Goal: Find specific page/section: Find specific page/section

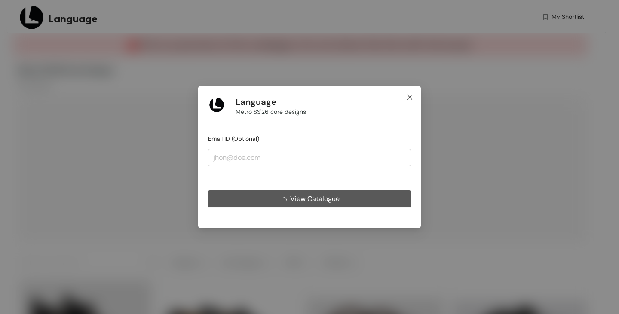
click at [415, 97] on span "Close" at bounding box center [409, 97] width 23 height 23
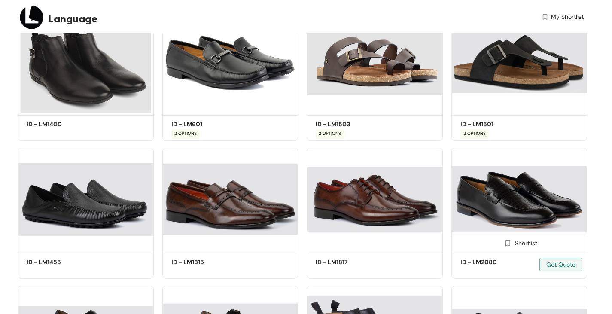
scroll to position [172, 0]
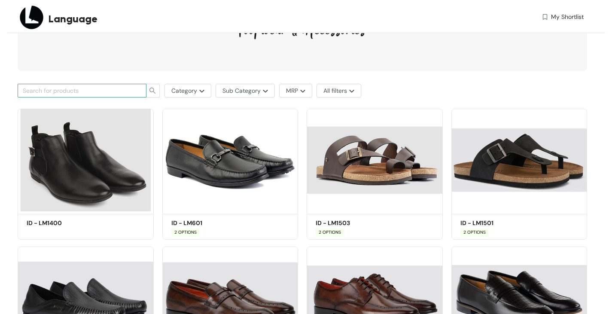
click at [133, 91] on input "text" at bounding box center [79, 90] width 112 height 9
type input "1331"
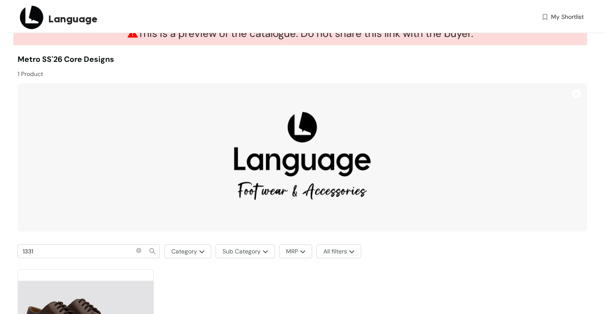
scroll to position [125, 0]
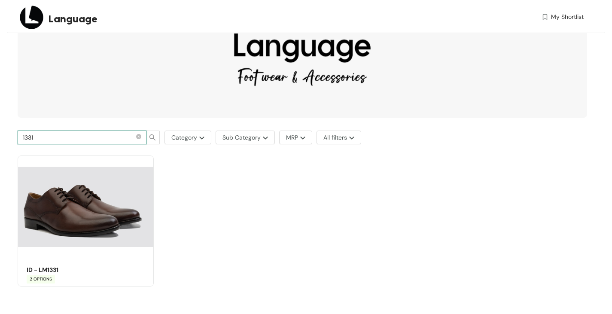
click at [49, 139] on input "1331" at bounding box center [79, 137] width 112 height 9
type input "1333"
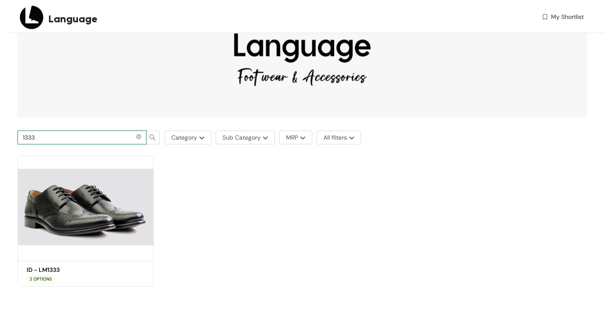
drag, startPoint x: 50, startPoint y: 134, endPoint x: 25, endPoint y: 137, distance: 25.1
click at [25, 137] on input "1333" at bounding box center [79, 137] width 112 height 9
type input "1400"
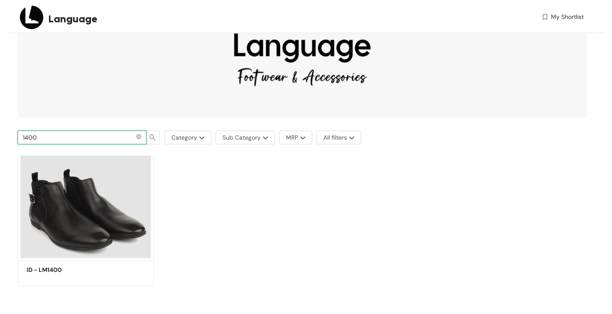
drag, startPoint x: 29, startPoint y: 135, endPoint x: 73, endPoint y: 137, distance: 44.3
click at [73, 137] on input "1400" at bounding box center [79, 137] width 112 height 9
type input "1455"
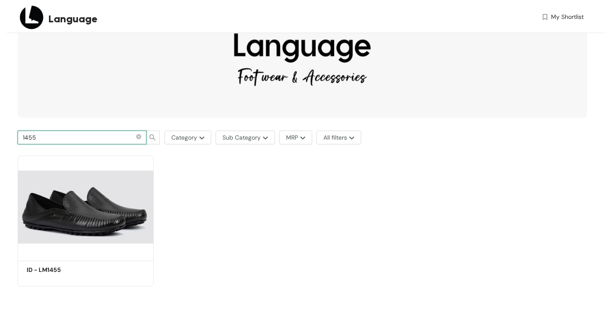
drag, startPoint x: 26, startPoint y: 137, endPoint x: 77, endPoint y: 137, distance: 50.7
click at [77, 137] on input "1455" at bounding box center [79, 137] width 112 height 9
type input "1501"
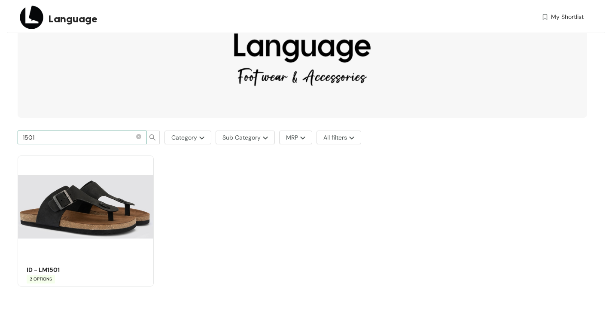
click at [38, 136] on input "1501" at bounding box center [79, 137] width 112 height 9
type input "1503"
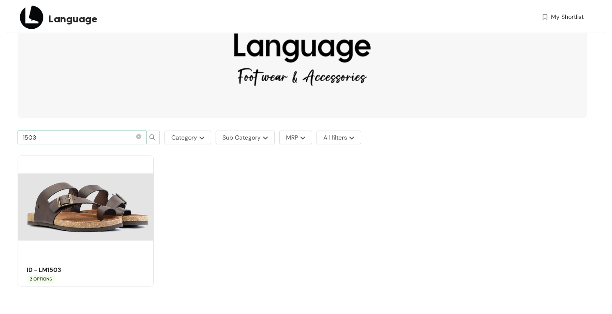
click at [39, 137] on input "1503" at bounding box center [79, 137] width 112 height 9
type input "1624"
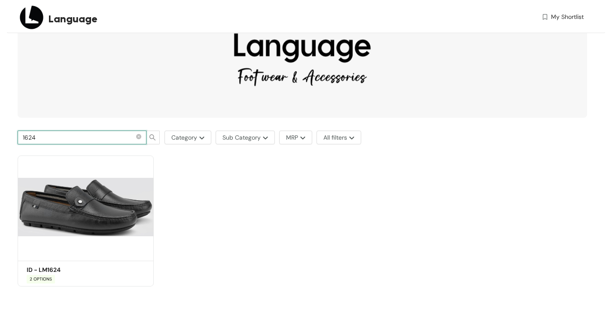
click at [39, 137] on input "1624" at bounding box center [79, 137] width 112 height 9
type input "1625"
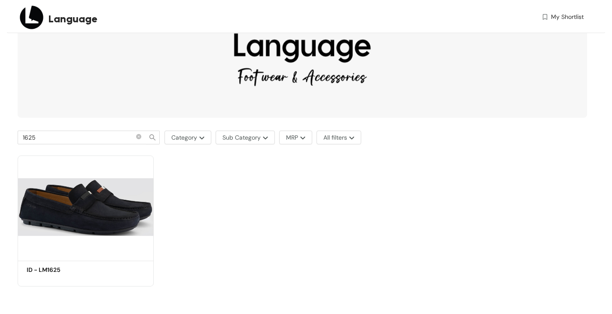
click at [39, 137] on input "1625" at bounding box center [79, 137] width 112 height 9
type input "1627"
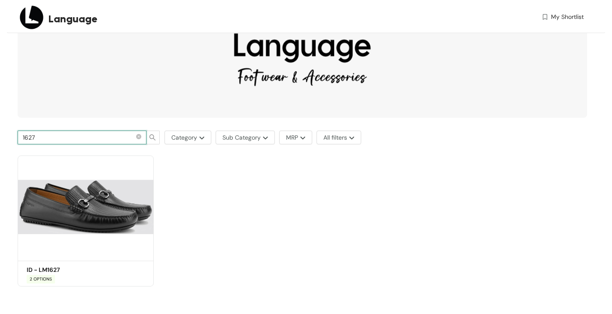
drag, startPoint x: 26, startPoint y: 137, endPoint x: 68, endPoint y: 140, distance: 42.6
click at [68, 140] on input "1627" at bounding box center [79, 137] width 112 height 9
type input "1814"
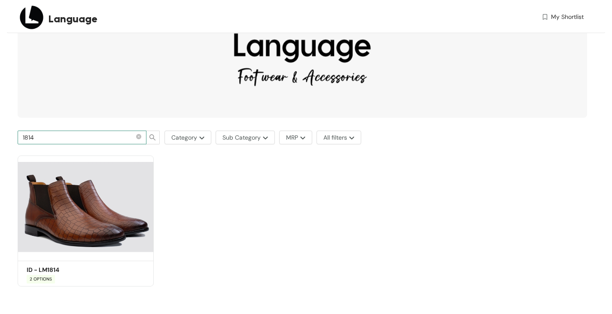
click at [39, 138] on input "1814" at bounding box center [79, 137] width 112 height 9
type input "1815"
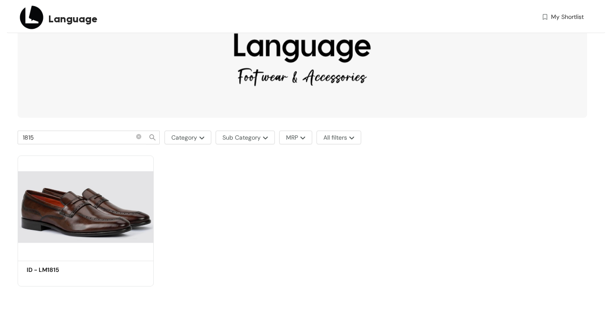
click at [39, 138] on input "1815" at bounding box center [79, 137] width 112 height 9
type input "1817"
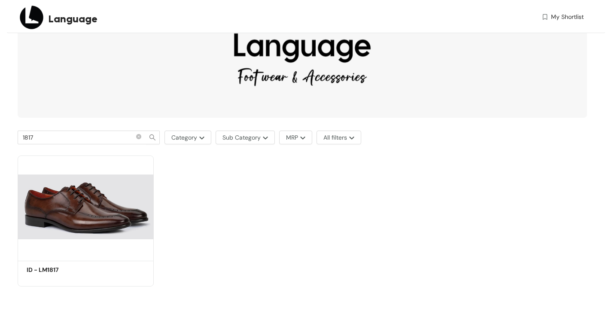
click at [39, 138] on input "1817" at bounding box center [79, 137] width 112 height 9
type input "1850"
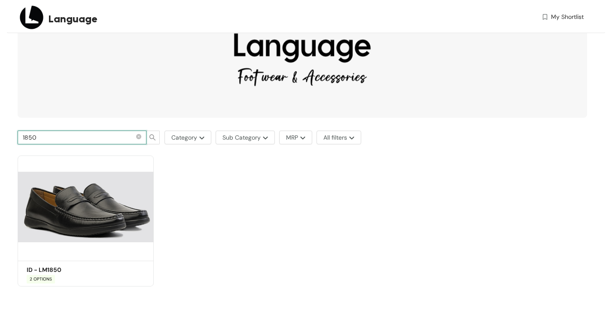
drag, startPoint x: 43, startPoint y: 138, endPoint x: 18, endPoint y: 134, distance: 25.3
click at [18, 134] on span "1850" at bounding box center [82, 138] width 129 height 14
type input "2080"
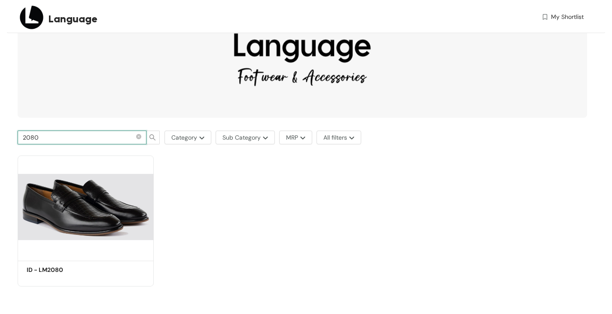
click at [41, 140] on input "2080" at bounding box center [79, 137] width 112 height 9
type input "2081"
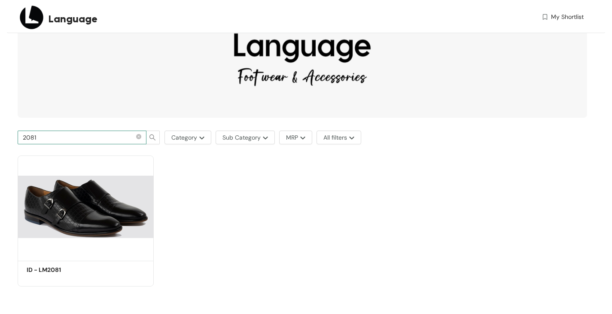
click at [70, 136] on input "2081" at bounding box center [79, 137] width 112 height 9
type input "2082"
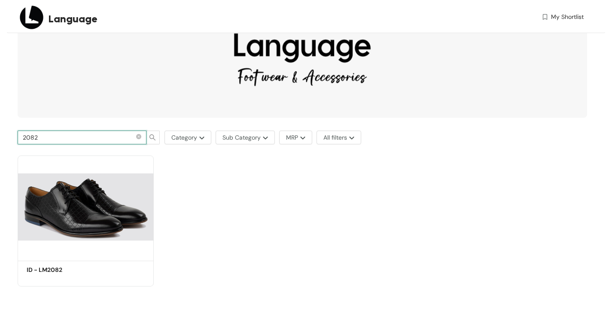
drag, startPoint x: 27, startPoint y: 137, endPoint x: 60, endPoint y: 137, distance: 33.1
click at [60, 137] on input "2082" at bounding box center [79, 137] width 112 height 9
type input "2350"
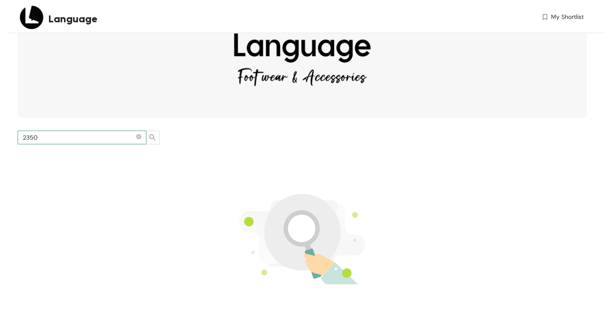
click at [55, 138] on input "2350" at bounding box center [79, 137] width 112 height 9
type input "235"
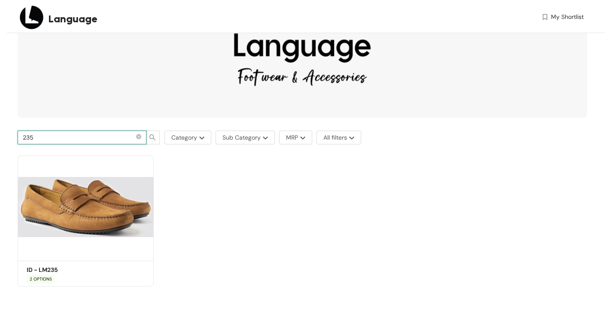
drag, startPoint x: 49, startPoint y: 137, endPoint x: 12, endPoint y: 131, distance: 37.9
click at [12, 131] on div "This is a preview of the catalogue. Do not share this link with the buyer. Metr…" at bounding box center [306, 111] width 598 height 406
type input "3080"
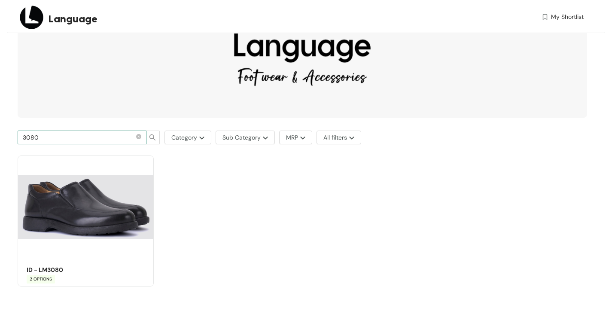
click at [48, 140] on input "3080" at bounding box center [79, 137] width 112 height 9
type input "3081"
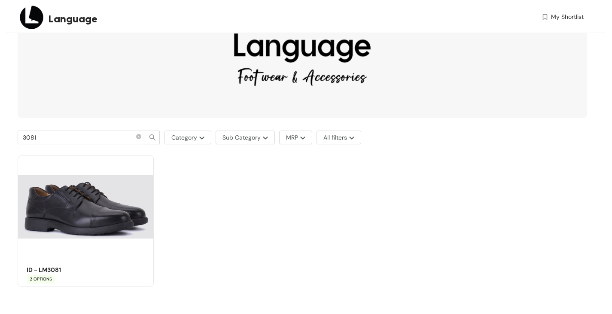
click at [48, 140] on input "3081" at bounding box center [79, 137] width 112 height 9
type input "3082"
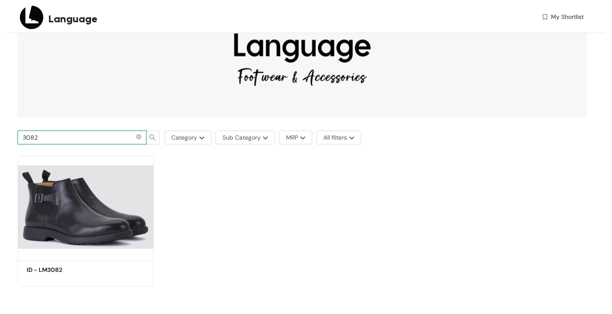
drag, startPoint x: 48, startPoint y: 140, endPoint x: 13, endPoint y: 143, distance: 34.5
click at [13, 143] on div "3082 Category Sub Category MRP All filters" at bounding box center [300, 137] width 574 height 22
type input "4022"
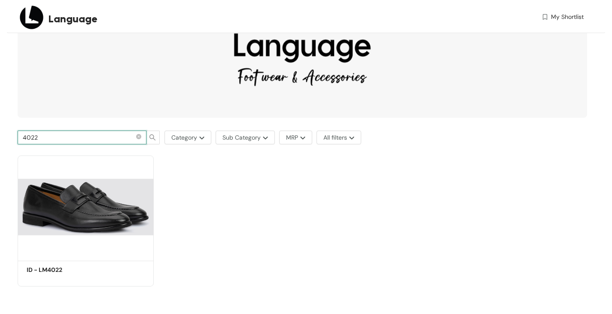
drag, startPoint x: 51, startPoint y: 137, endPoint x: 0, endPoint y: 137, distance: 51.1
click at [0, 137] on section "Language My Shortlist This is a preview of the catalogue. Do not share this lin…" at bounding box center [306, 94] width 612 height 439
type input "601"
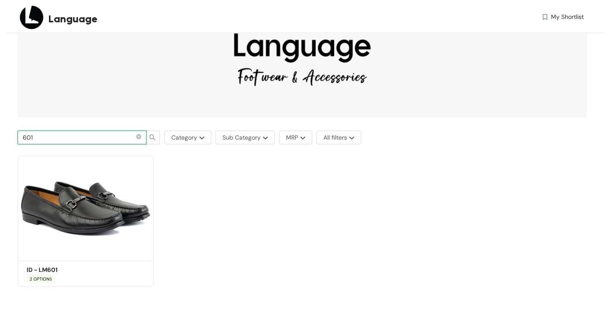
click at [35, 138] on input "601" at bounding box center [79, 137] width 112 height 9
type input "603"
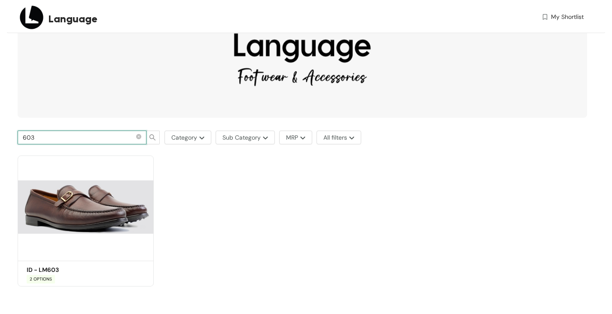
drag, startPoint x: 48, startPoint y: 136, endPoint x: 15, endPoint y: 135, distance: 32.2
click at [15, 135] on div "603 Category Sub Category MRP All filters" at bounding box center [300, 137] width 574 height 22
type input "911"
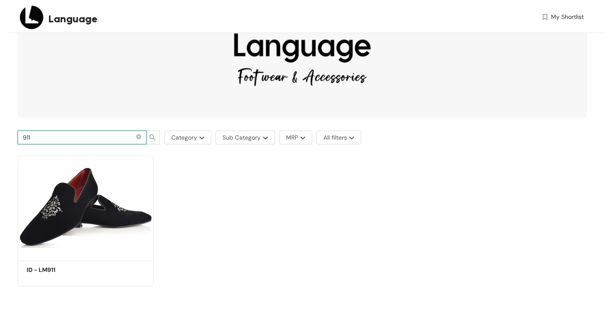
click at [47, 137] on input "911" at bounding box center [79, 137] width 112 height 9
type input "945"
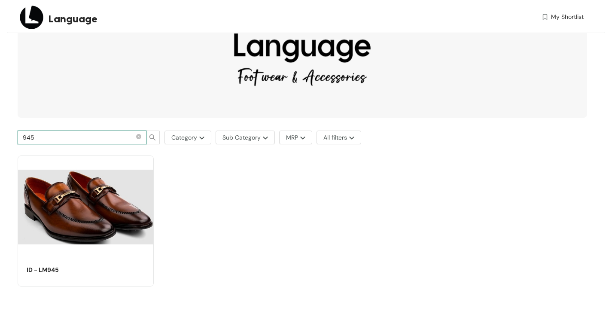
drag, startPoint x: 37, startPoint y: 137, endPoint x: 12, endPoint y: 132, distance: 25.4
click at [12, 132] on div "This is a preview of the catalogue. Do not share this link with the buyer. Metr…" at bounding box center [306, 111] width 598 height 406
type input "948"
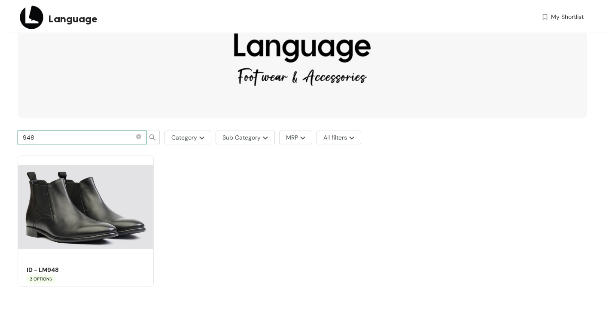
drag, startPoint x: 27, startPoint y: 136, endPoint x: 73, endPoint y: 141, distance: 47.1
click at [73, 141] on input "948" at bounding box center [79, 137] width 112 height 9
type input "984"
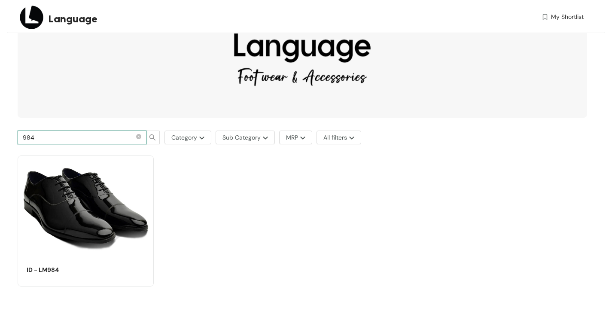
drag, startPoint x: 27, startPoint y: 136, endPoint x: 76, endPoint y: 142, distance: 49.7
click at [76, 139] on input "984" at bounding box center [79, 137] width 112 height 9
type input "991"
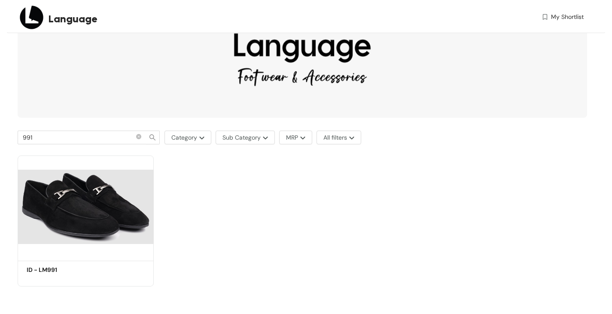
click at [76, 142] on input "991" at bounding box center [79, 137] width 112 height 9
type input "995"
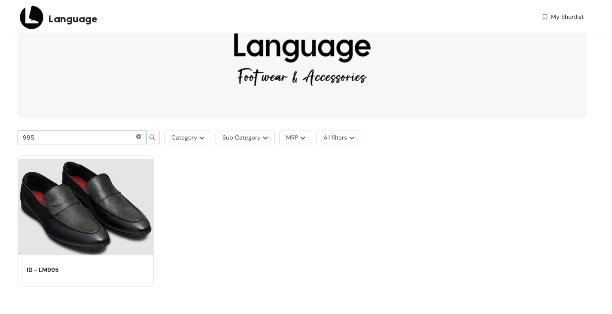
click at [140, 135] on icon "close-circle" at bounding box center [138, 136] width 5 height 5
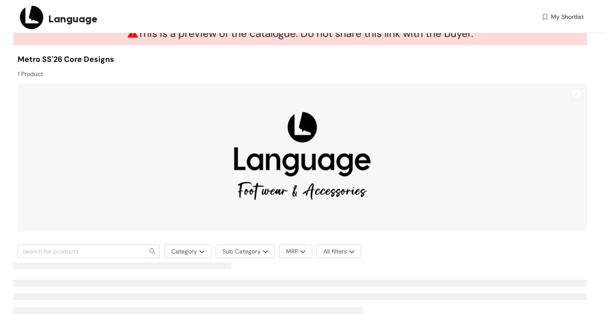
scroll to position [11, 0]
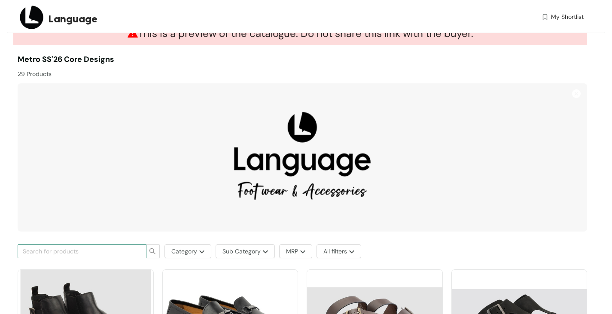
click at [88, 247] on input "text" at bounding box center [79, 251] width 112 height 9
type input "1501"
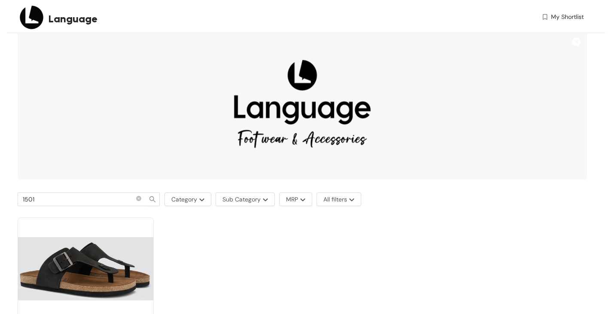
scroll to position [125, 0]
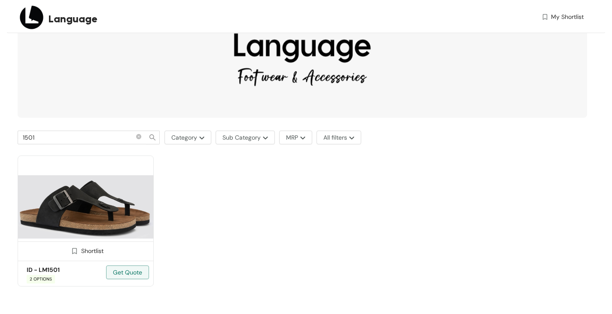
click at [91, 212] on img at bounding box center [86, 206] width 136 height 103
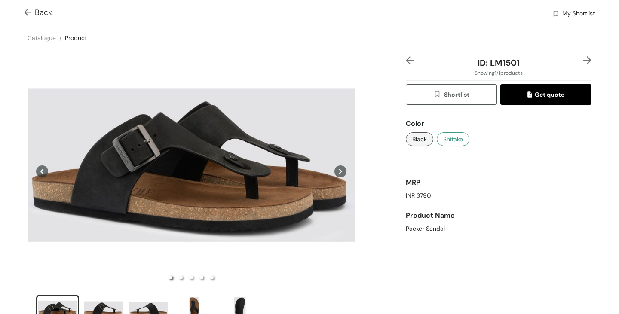
click at [454, 139] on span "Shitake" at bounding box center [453, 138] width 20 height 9
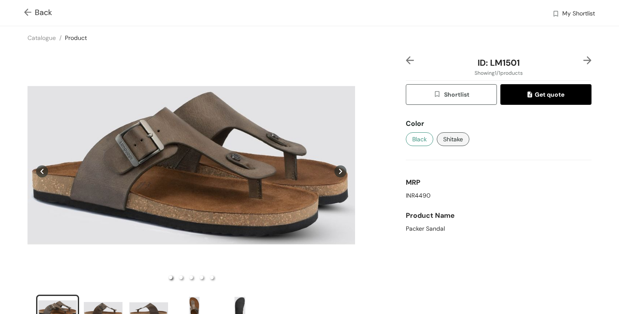
click at [418, 138] on span "Black" at bounding box center [419, 138] width 15 height 9
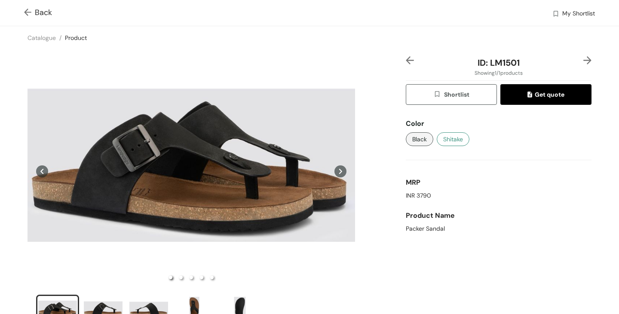
click at [460, 139] on button "Shitake" at bounding box center [452, 139] width 33 height 14
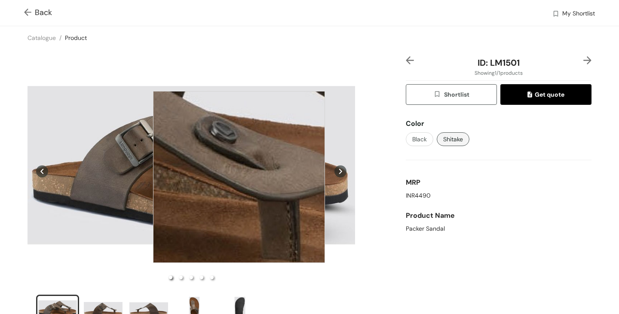
click at [239, 177] on div at bounding box center [239, 177] width 172 height 172
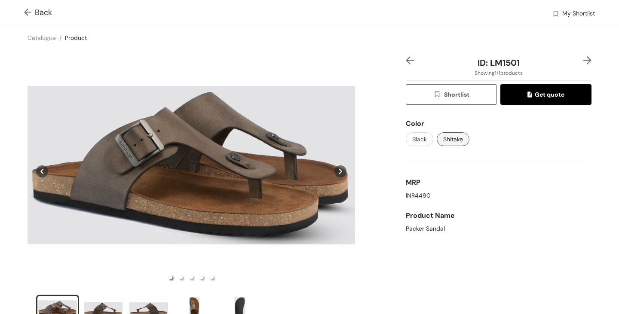
click at [364, 253] on div "ID: LM1501 Showing 1 / 1 products Shortlist Get quote Color Black Shitake MRP I…" at bounding box center [309, 195] width 622 height 293
click at [156, 305] on div "slide item 3" at bounding box center [148, 310] width 39 height 26
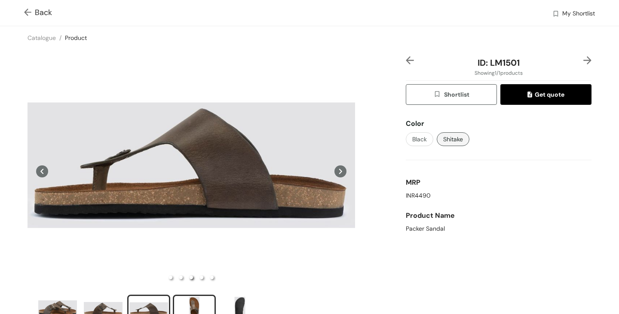
click at [194, 305] on div "slide item 4" at bounding box center [194, 310] width 39 height 26
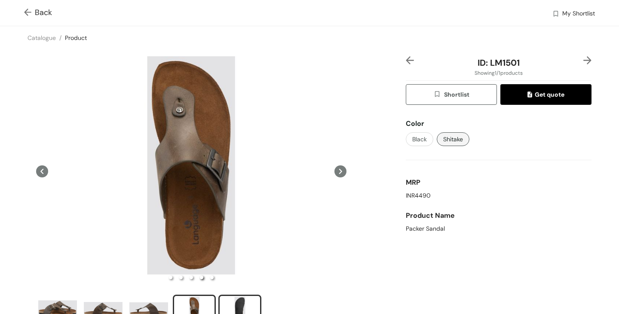
click at [232, 302] on div "slide item 5" at bounding box center [239, 310] width 39 height 26
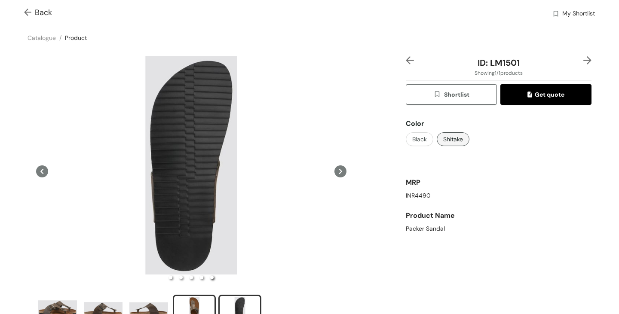
click at [196, 302] on div "slide item 4" at bounding box center [194, 310] width 39 height 26
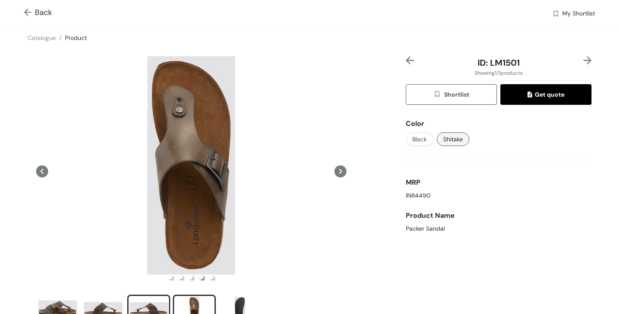
click at [155, 302] on div "slide item 3" at bounding box center [148, 310] width 39 height 26
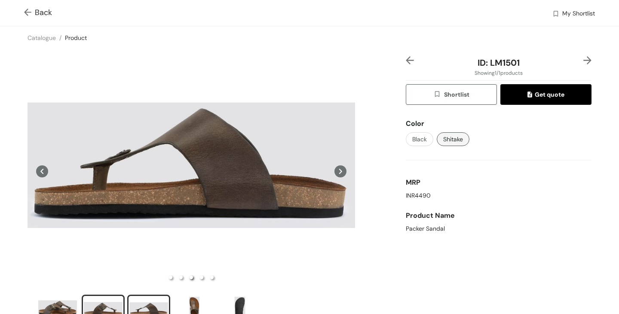
click at [116, 303] on div "slide item 2" at bounding box center [103, 310] width 39 height 26
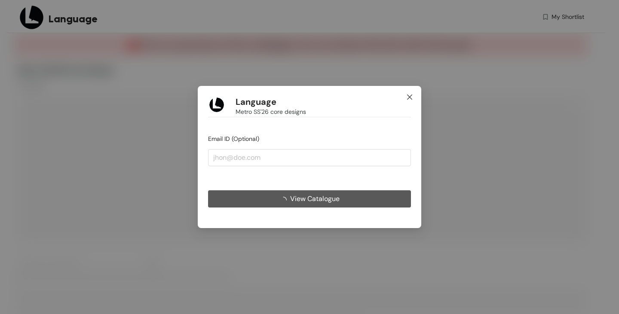
click at [406, 98] on icon "close" at bounding box center [409, 97] width 7 height 7
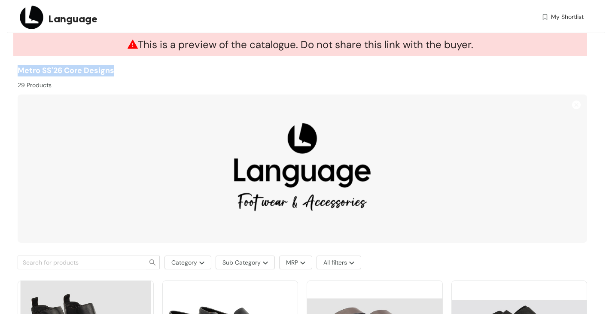
drag, startPoint x: 15, startPoint y: 70, endPoint x: 129, endPoint y: 70, distance: 113.8
click at [129, 70] on div "Metro SS'26 core designs 29 Products" at bounding box center [300, 77] width 574 height 25
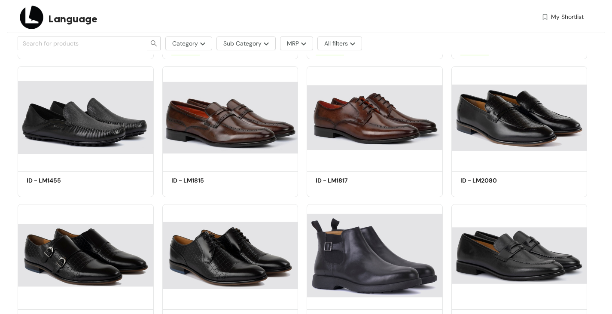
scroll to position [387, 0]
